Goal: Navigation & Orientation: Go to known website

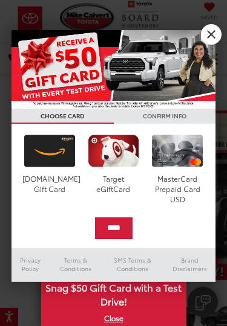
click at [123, 231] on input "****" at bounding box center [113, 228] width 37 height 22
click at [212, 35] on link "X" at bounding box center [211, 34] width 21 height 21
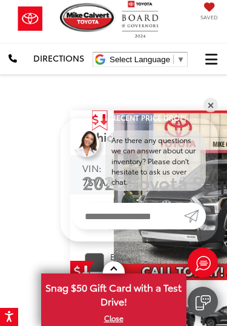
click at [213, 48] on button "Click to show site navigation" at bounding box center [210, 58] width 31 height 31
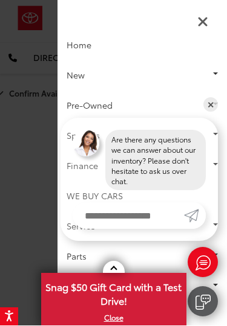
click at [197, 24] on icon "Close Sidebar" at bounding box center [202, 22] width 11 height 14
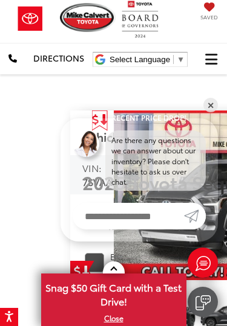
click at [18, 1] on img at bounding box center [30, 19] width 42 height 36
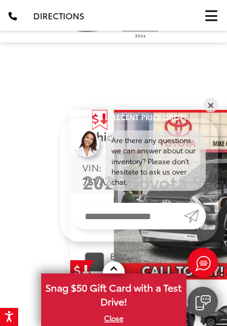
scroll to position [124, 0]
